Goal: Information Seeking & Learning: Learn about a topic

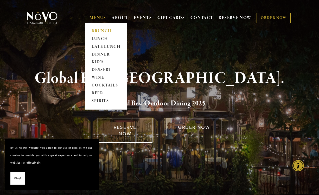
click at [98, 31] on link "BRUNCH" at bounding box center [106, 31] width 32 height 8
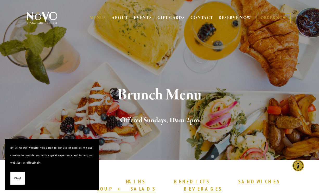
click at [15, 178] on span "Okay!" at bounding box center [17, 179] width 6 height 8
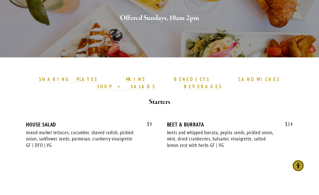
scroll to position [103, 0]
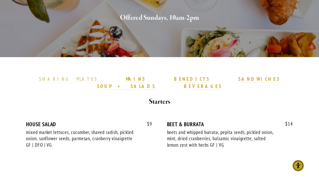
click at [83, 80] on strong "SHARING PLATES" at bounding box center [68, 79] width 58 height 6
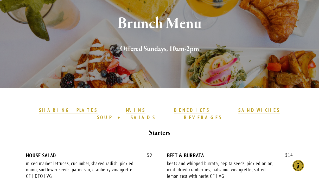
scroll to position [72, 0]
